Goal: Find specific page/section: Find specific page/section

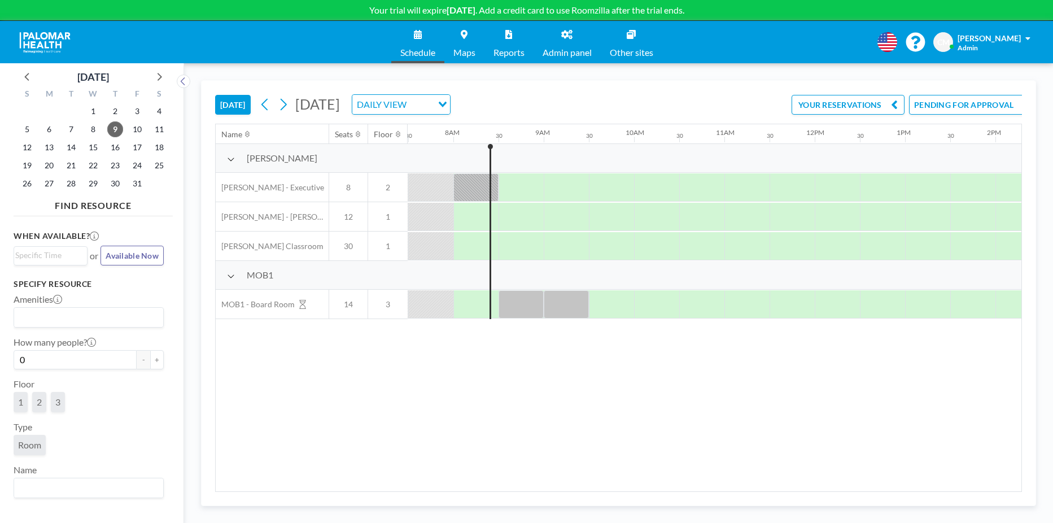
scroll to position [0, 677]
click at [566, 51] on span "Admin panel" at bounding box center [566, 52] width 49 height 9
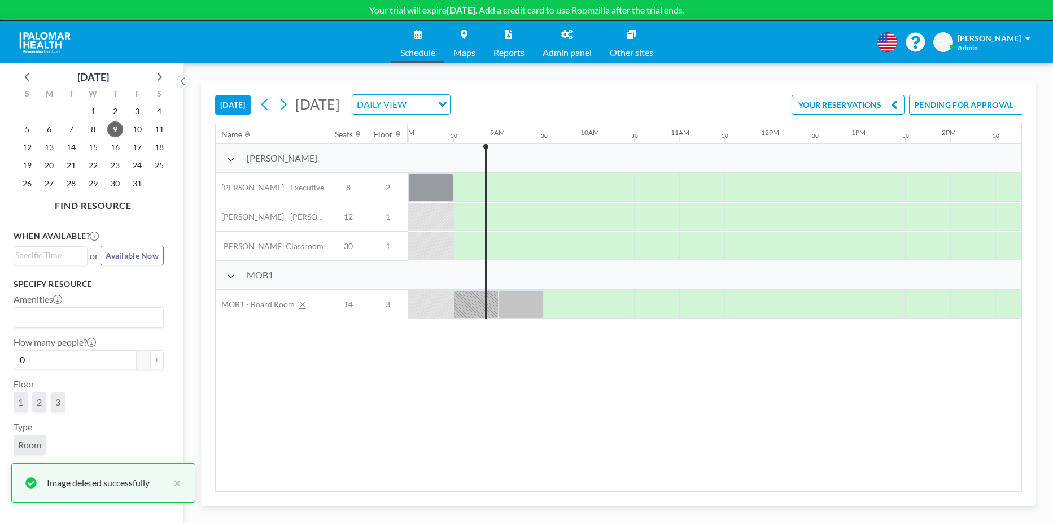
scroll to position [0, 723]
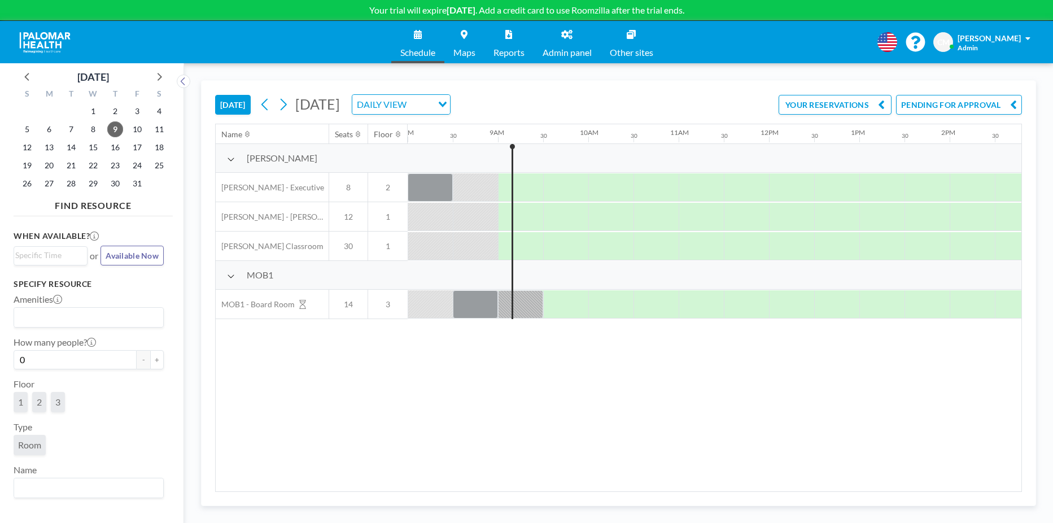
click at [580, 51] on span "Admin panel" at bounding box center [566, 52] width 49 height 9
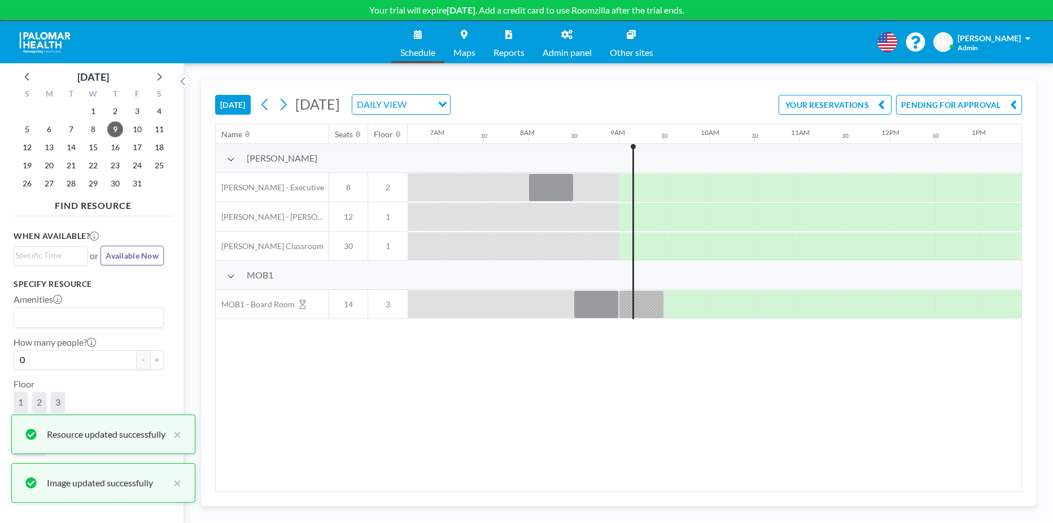
scroll to position [0, 768]
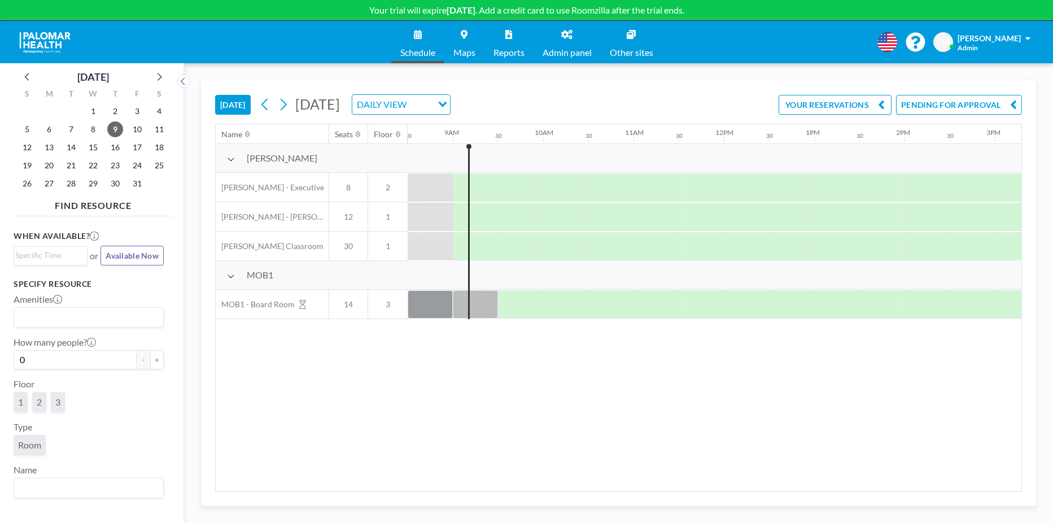
click at [571, 34] on icon at bounding box center [566, 34] width 11 height 9
